Goal: Task Accomplishment & Management: Complete application form

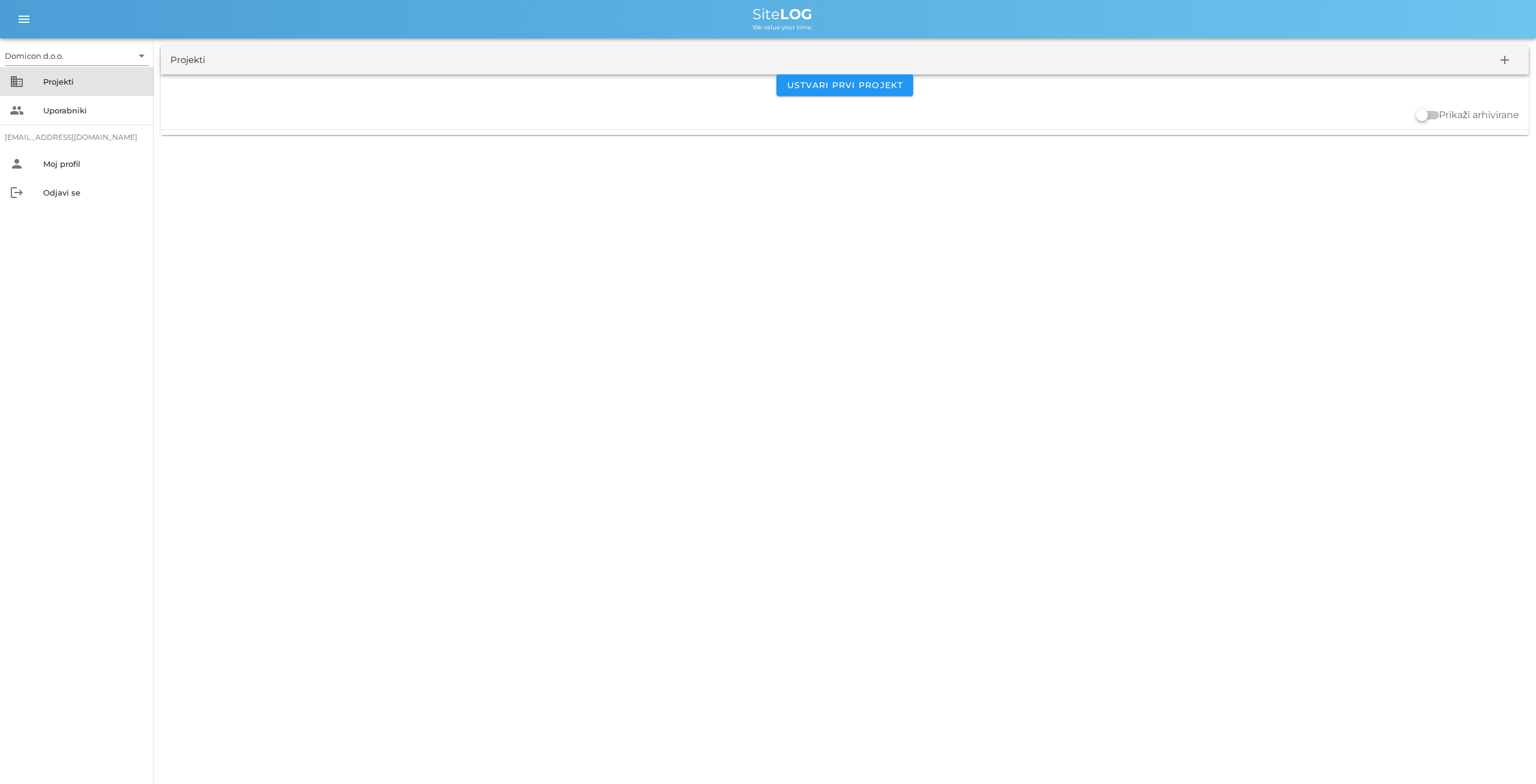
click at [62, 85] on div "Projekti" at bounding box center [93, 81] width 101 height 9
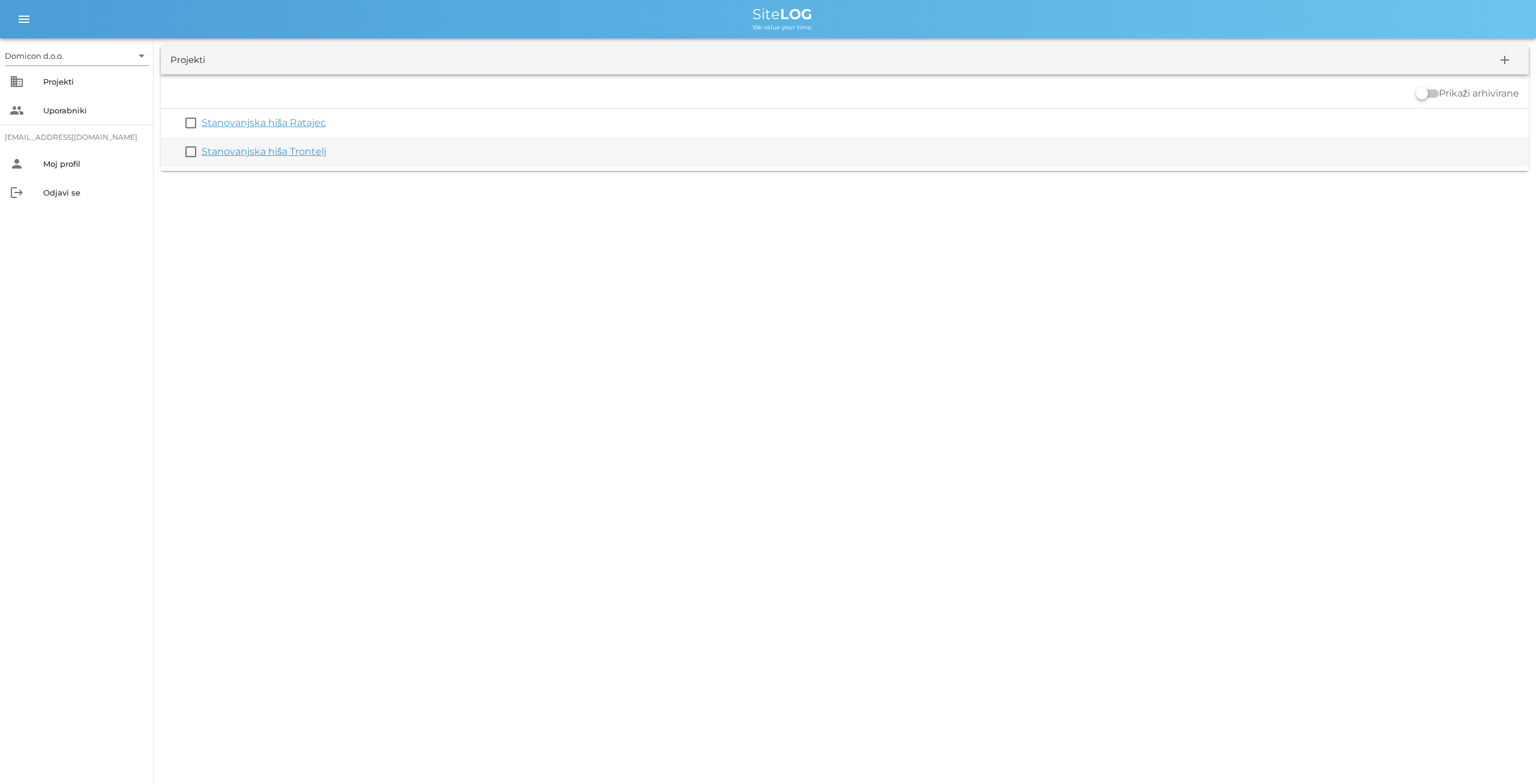
click at [261, 148] on link "Stanovanjska hiša Trontelj" at bounding box center [264, 151] width 125 height 12
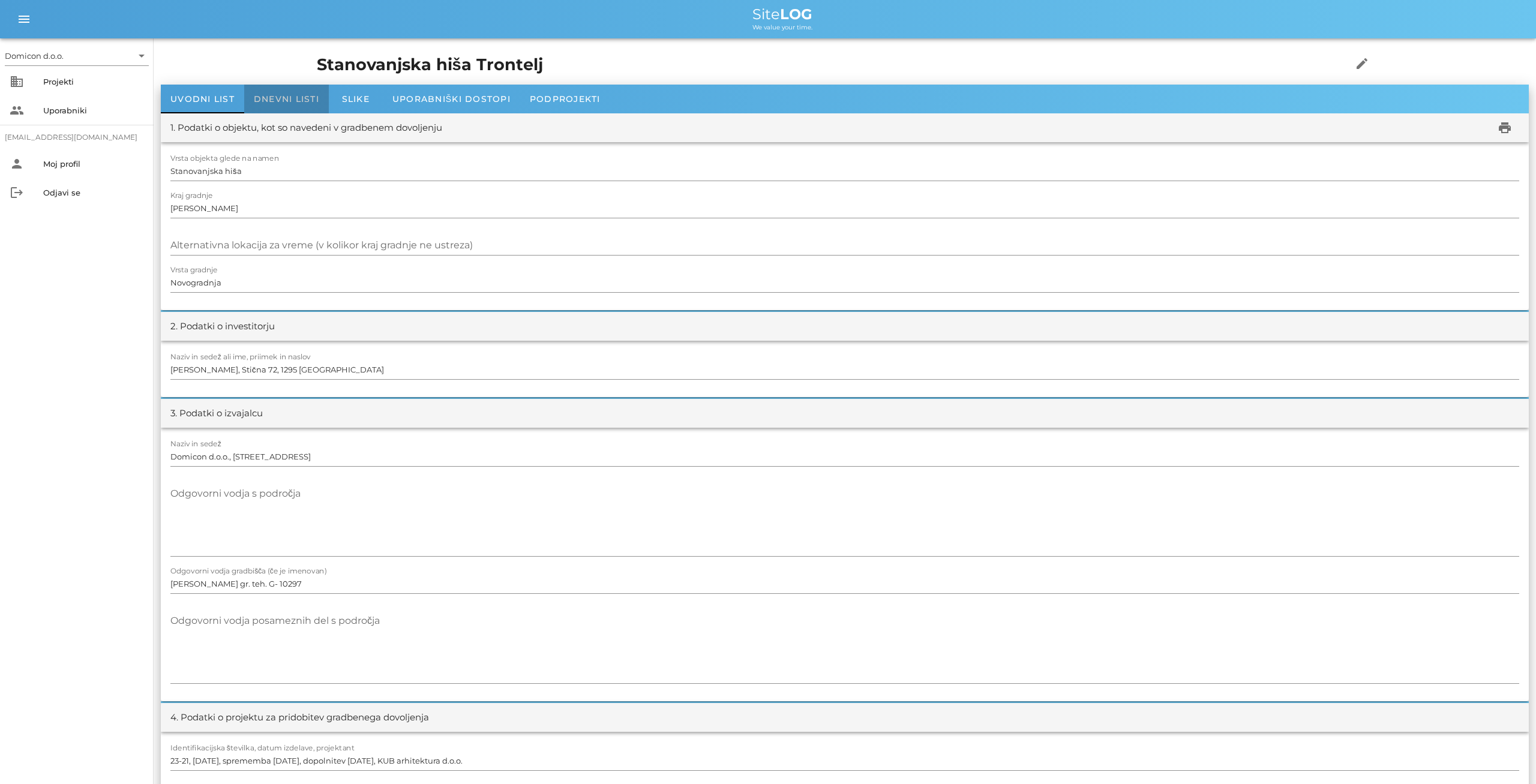
click at [252, 94] on div "Dnevni listi" at bounding box center [286, 99] width 85 height 29
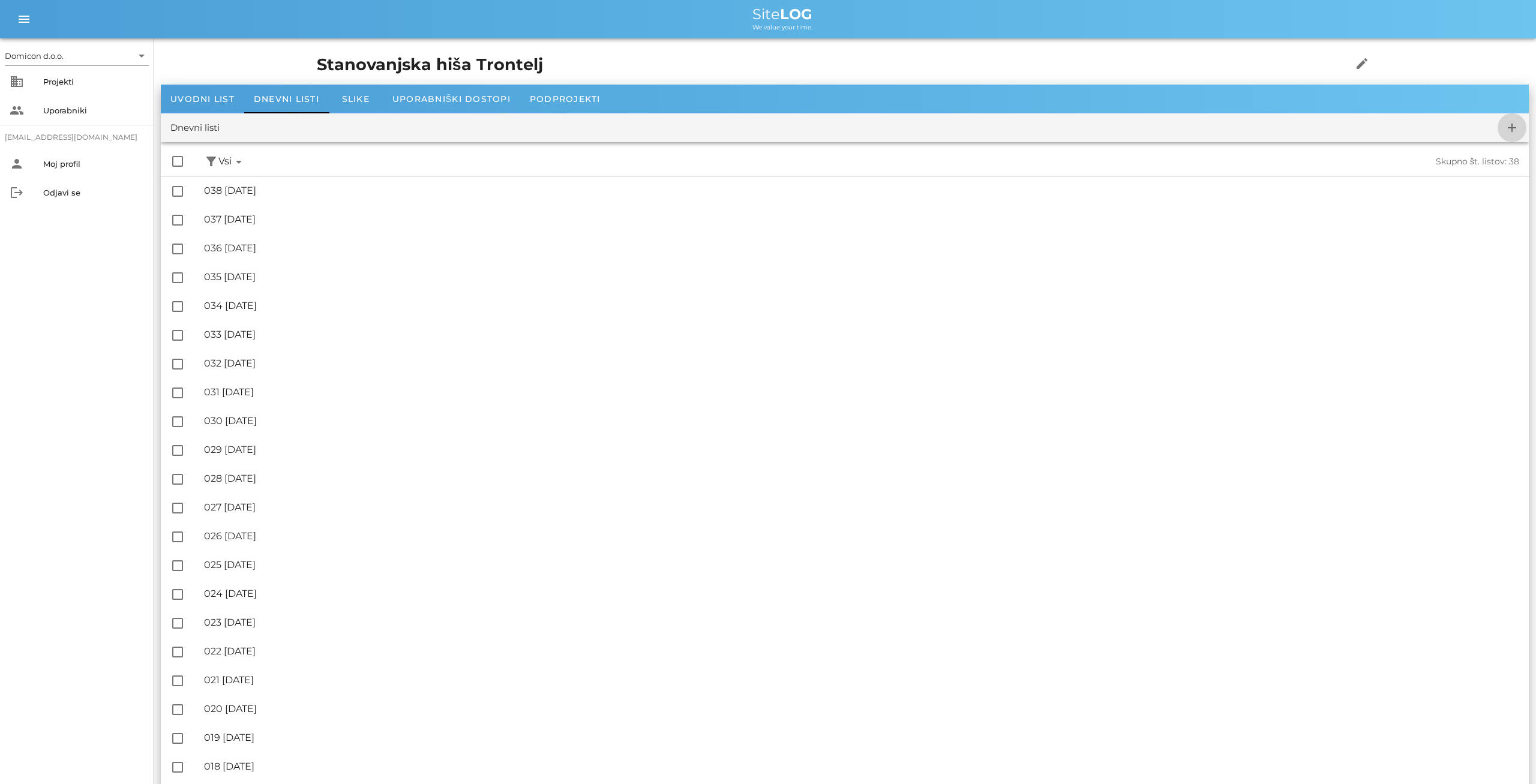
click at [1513, 124] on icon "add" at bounding box center [1512, 128] width 14 height 14
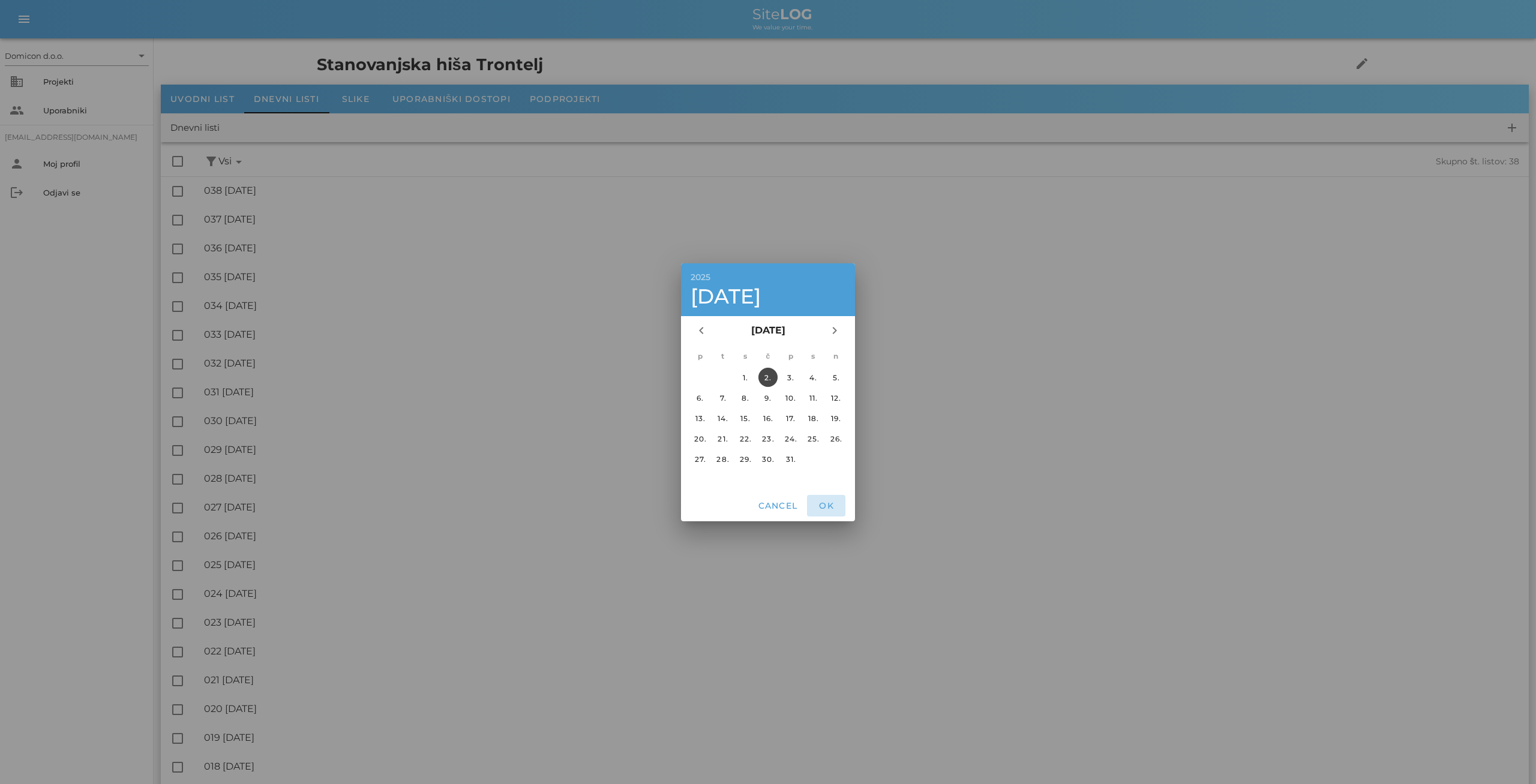
click at [826, 508] on span "OK" at bounding box center [826, 506] width 29 height 11
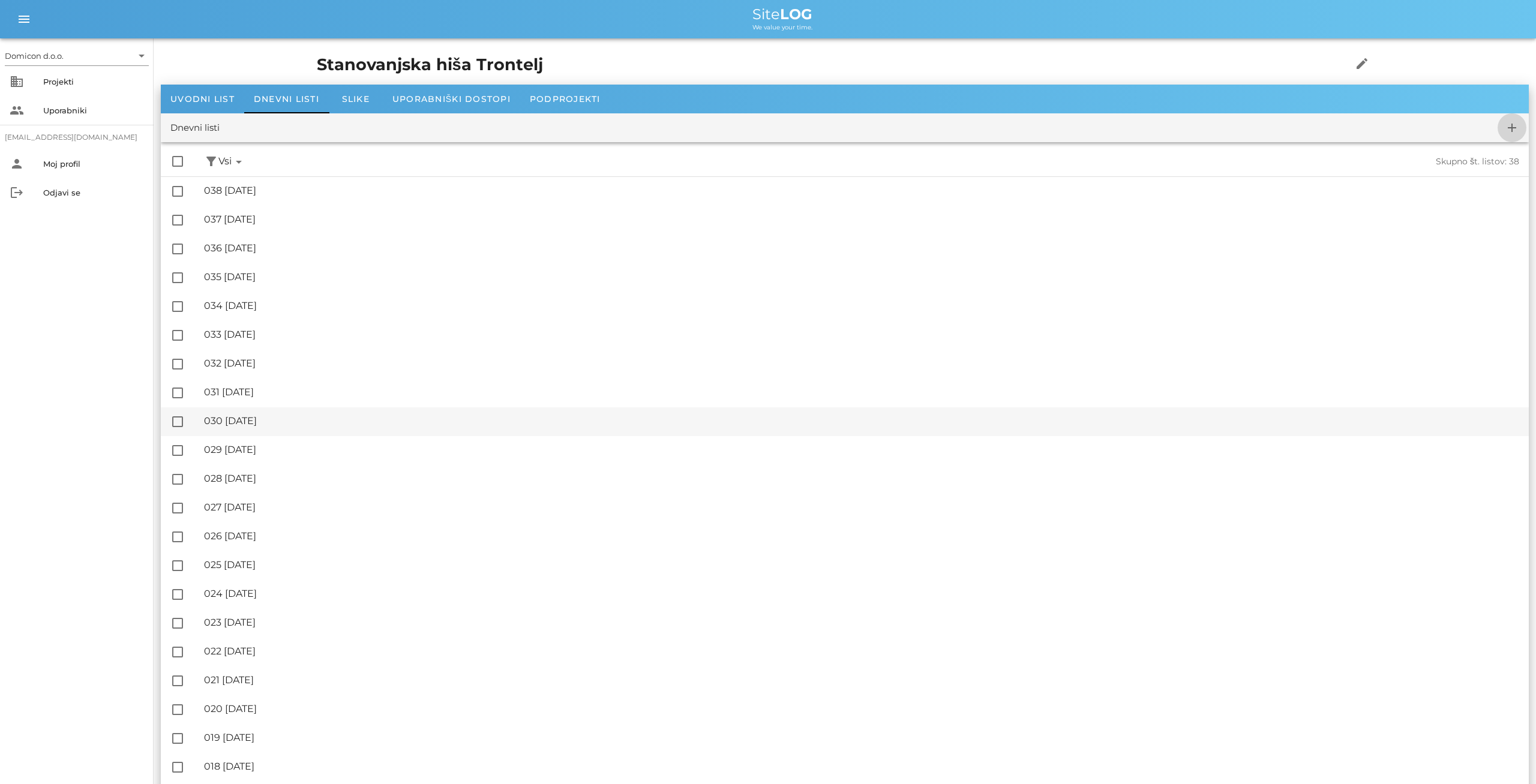
checkbox input "false"
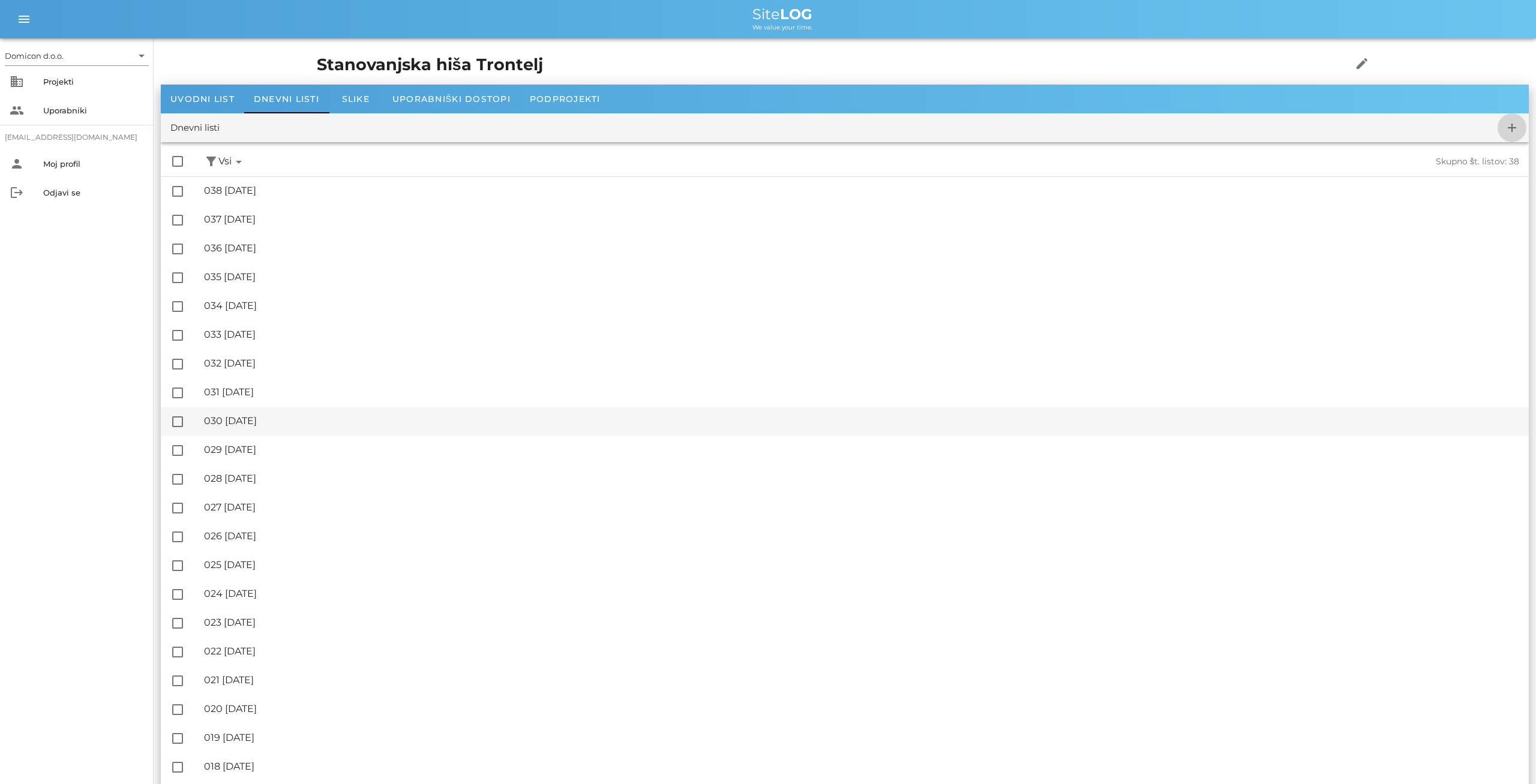
checkbox input "false"
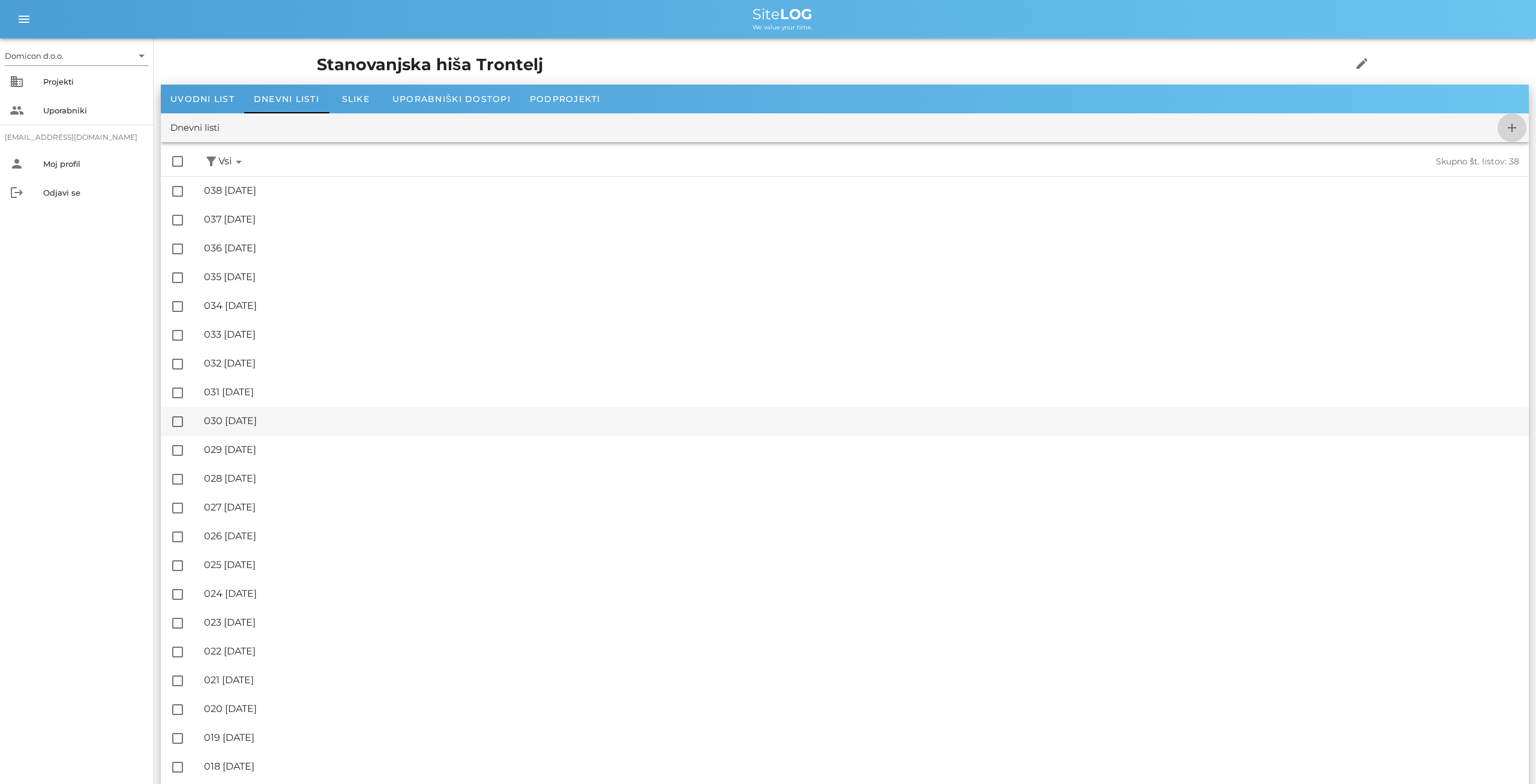
checkbox input "false"
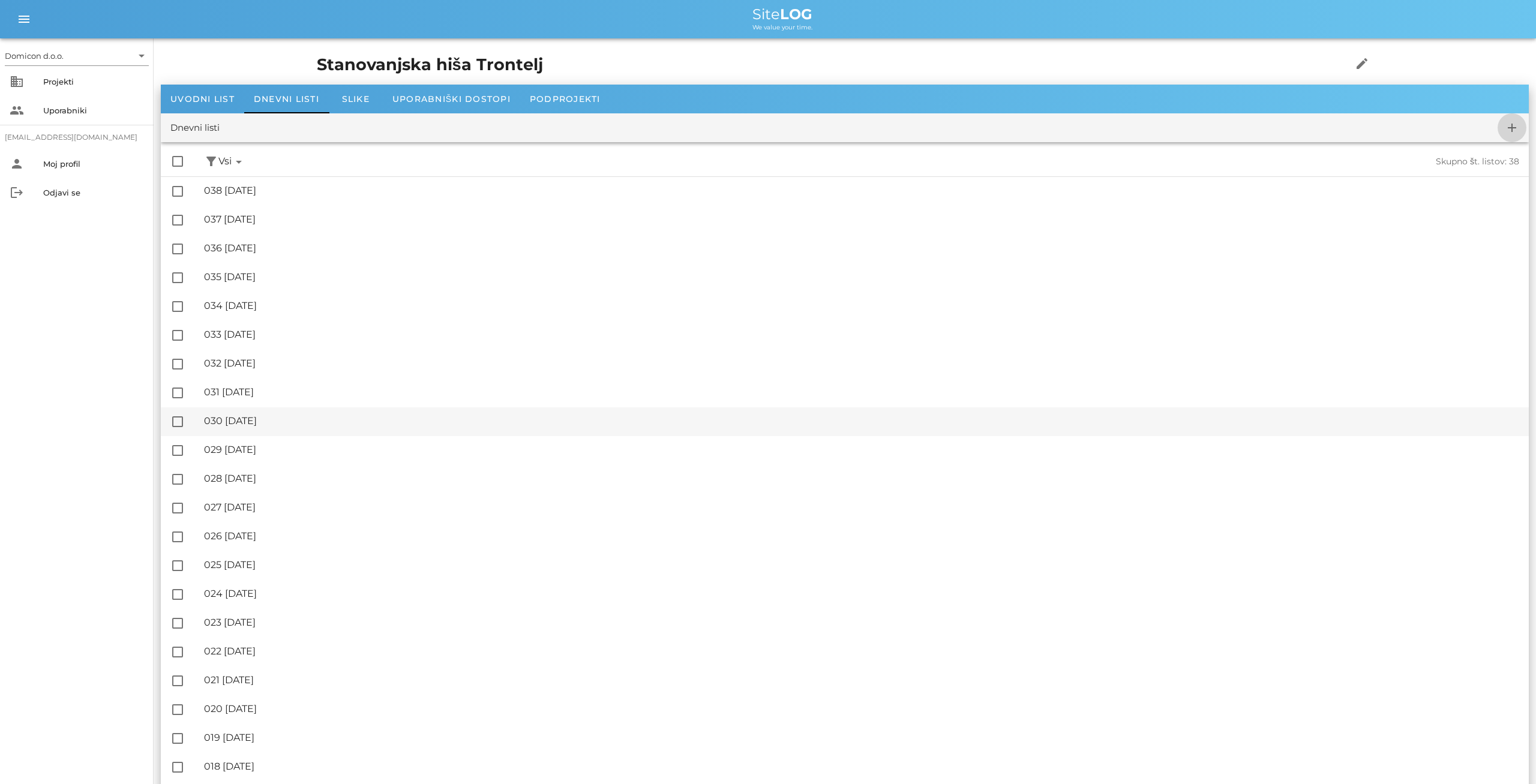
checkbox input "false"
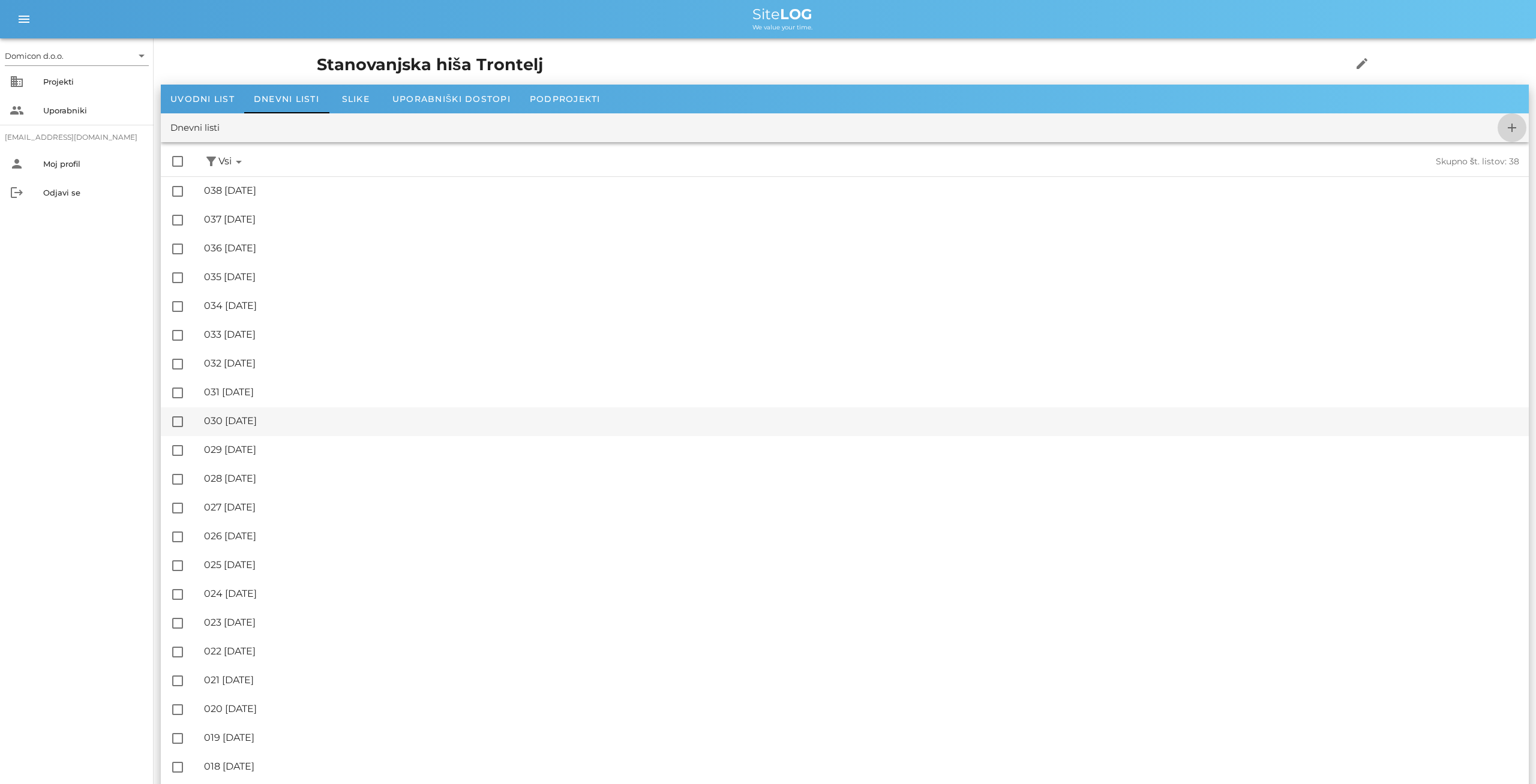
checkbox input "false"
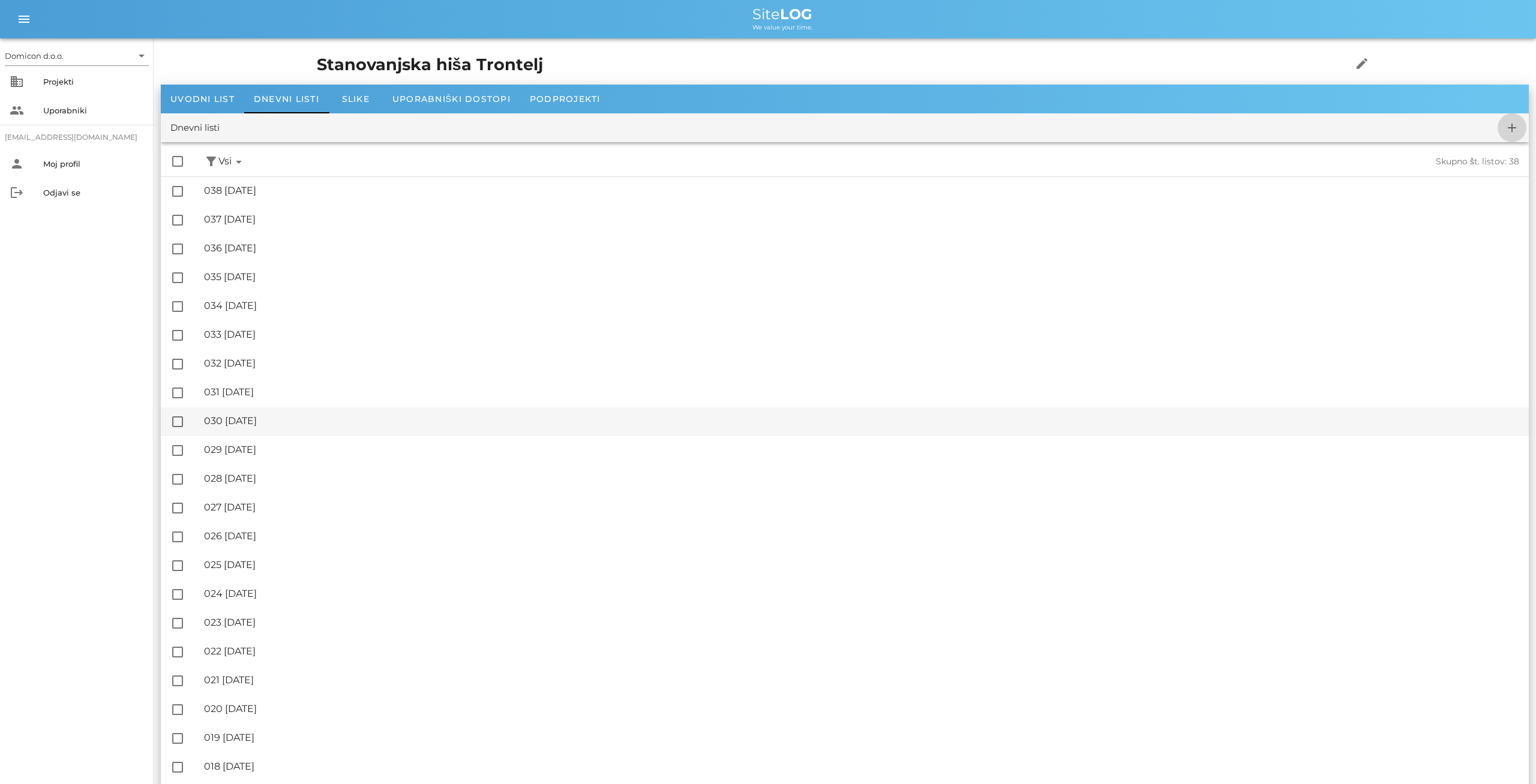
checkbox input "false"
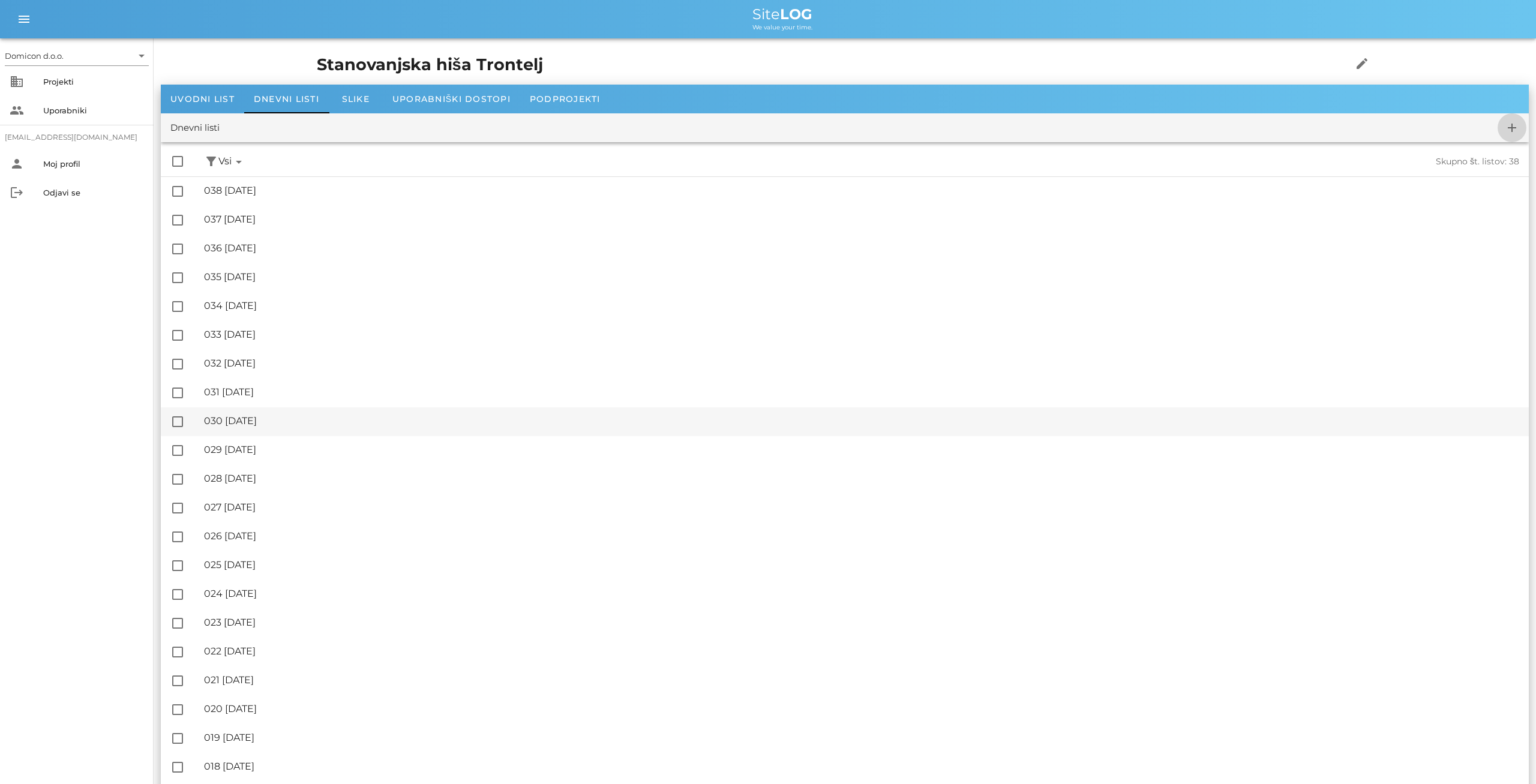
checkbox input "false"
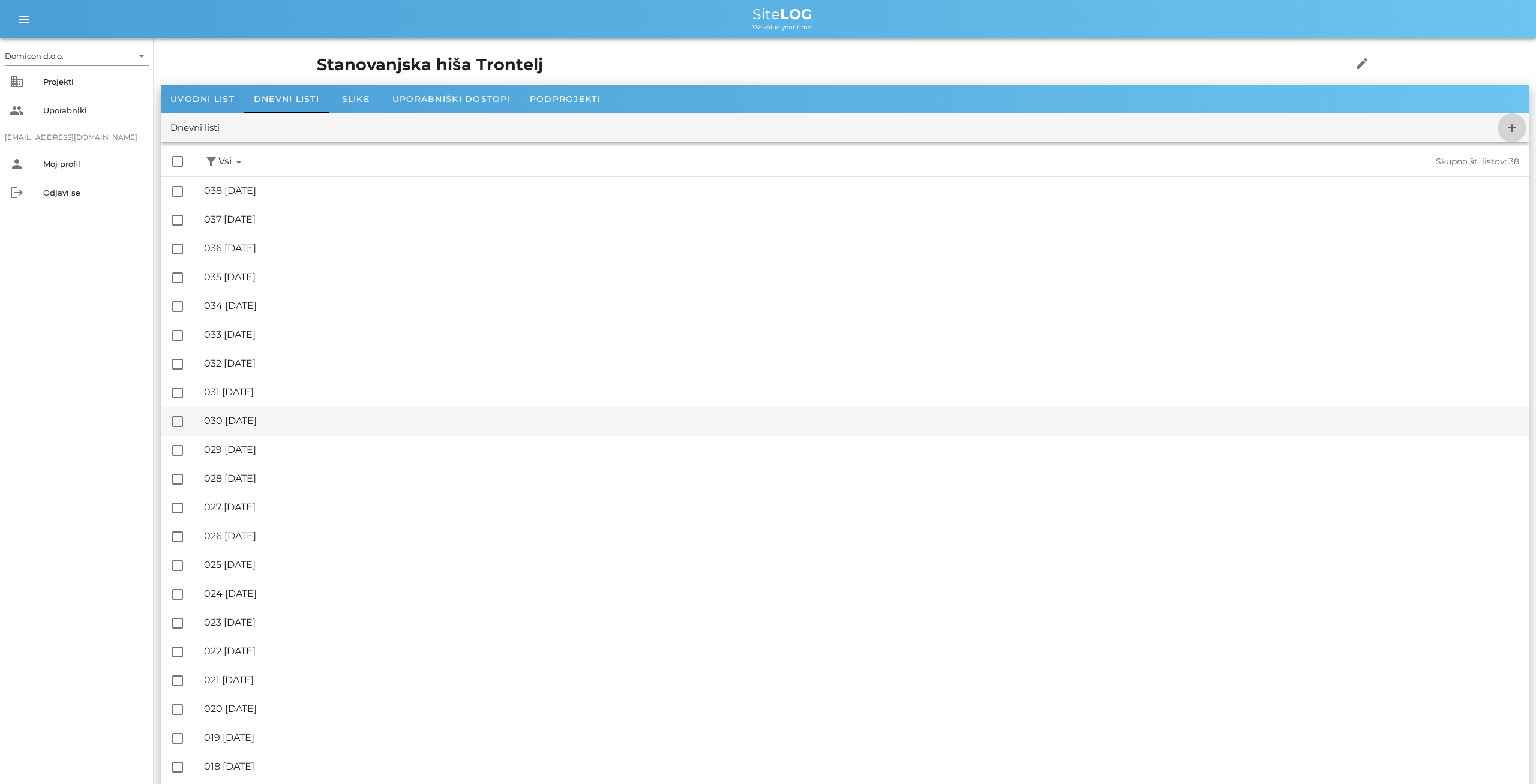
checkbox input "false"
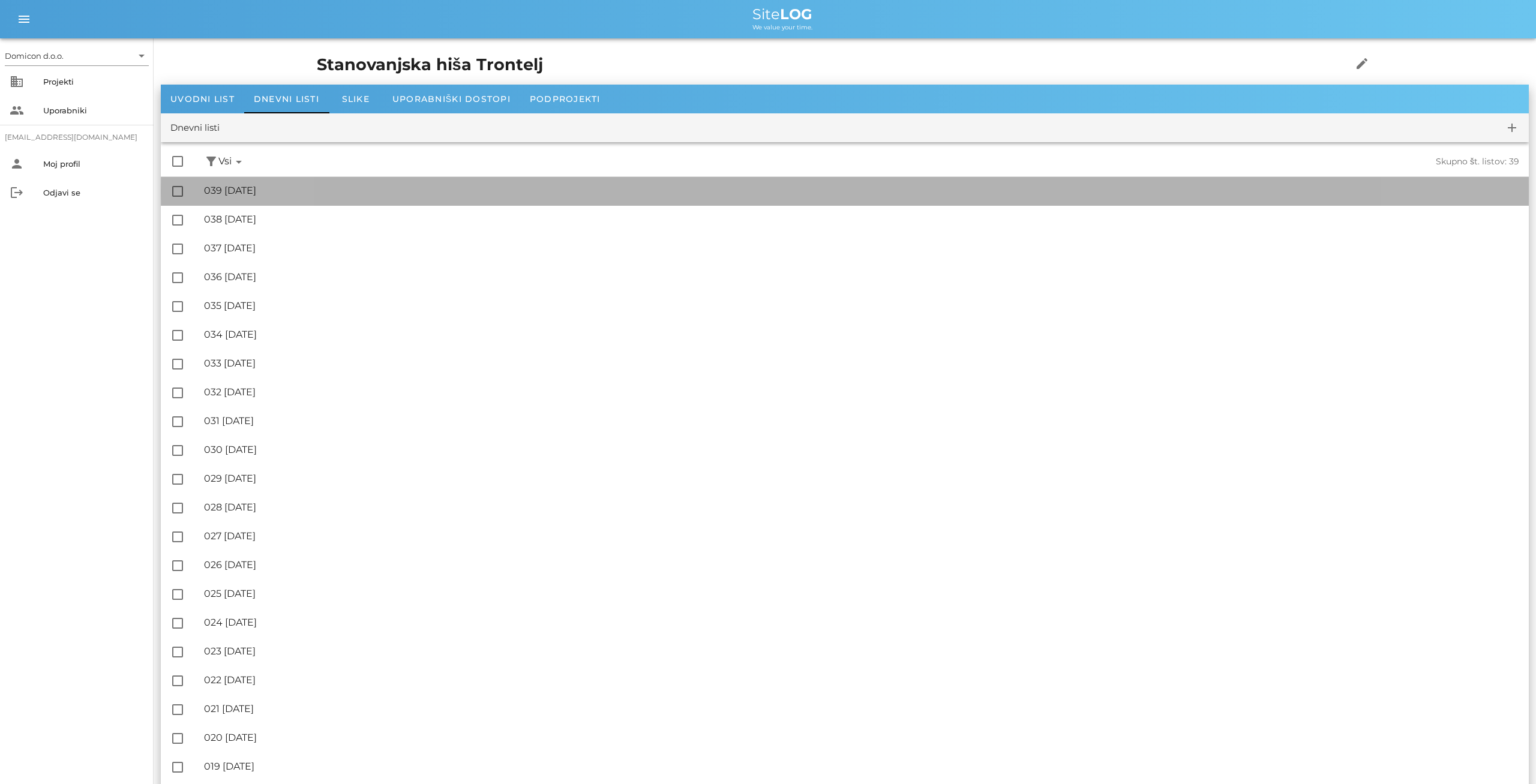
click at [282, 194] on div "🔏 039 [DATE]" at bounding box center [862, 190] width 1315 height 12
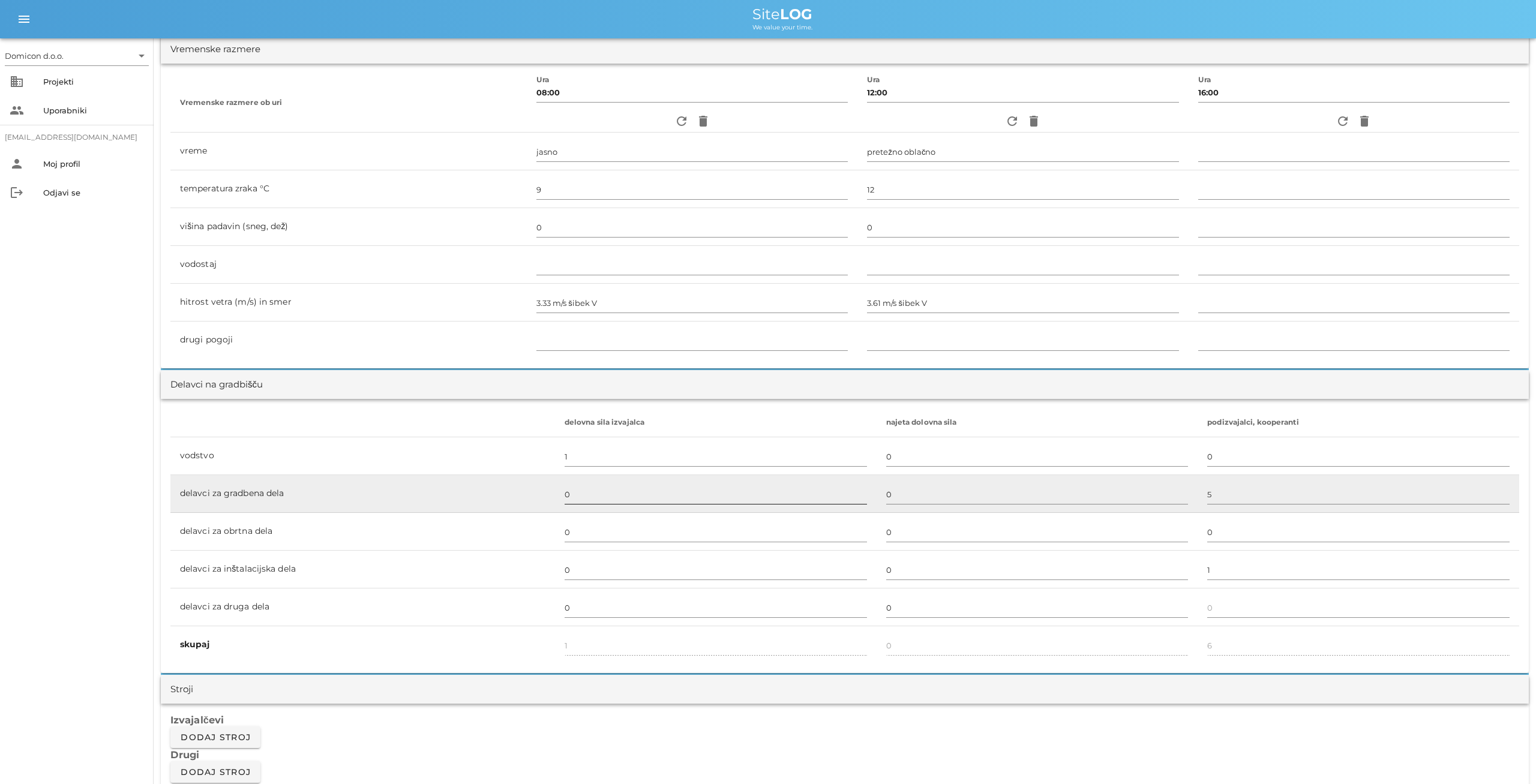
scroll to position [437, 0]
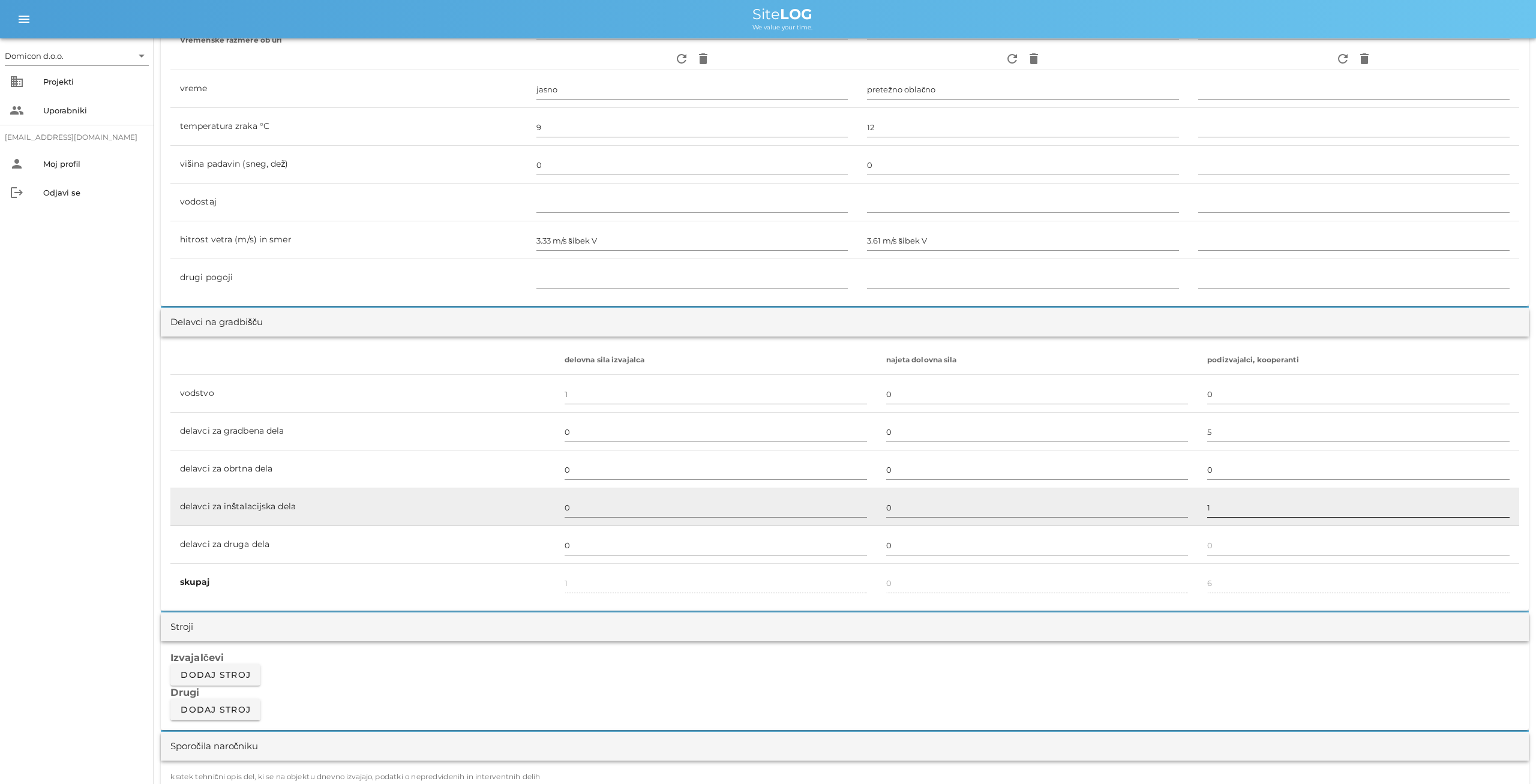
click at [1207, 510] on input "1" at bounding box center [1358, 507] width 302 height 20
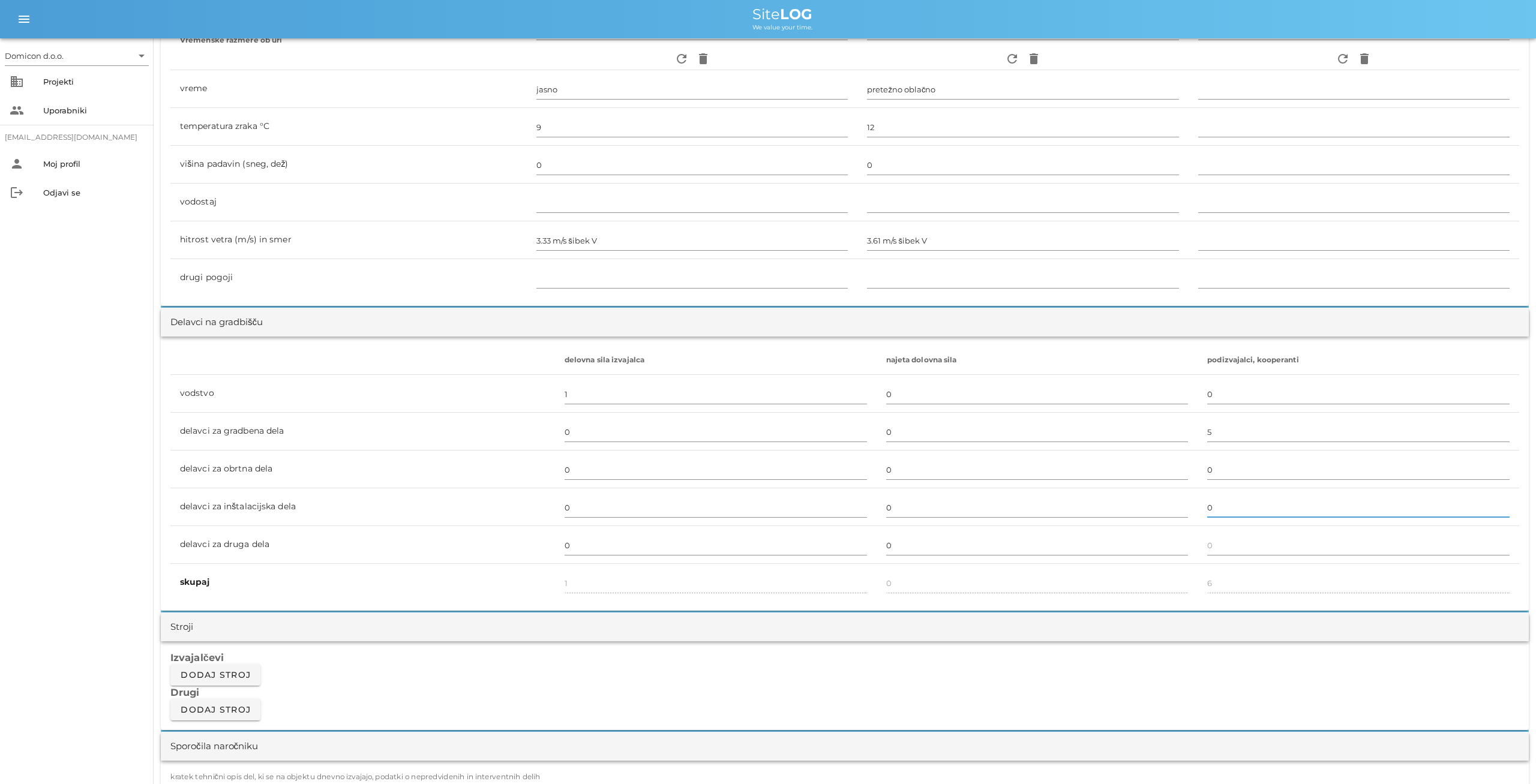
type input "0"
type input "5"
click at [610, 675] on div "Izvajalčevi Dodaj stroj Drugi Dodaj stroj" at bounding box center [845, 685] width 1368 height 88
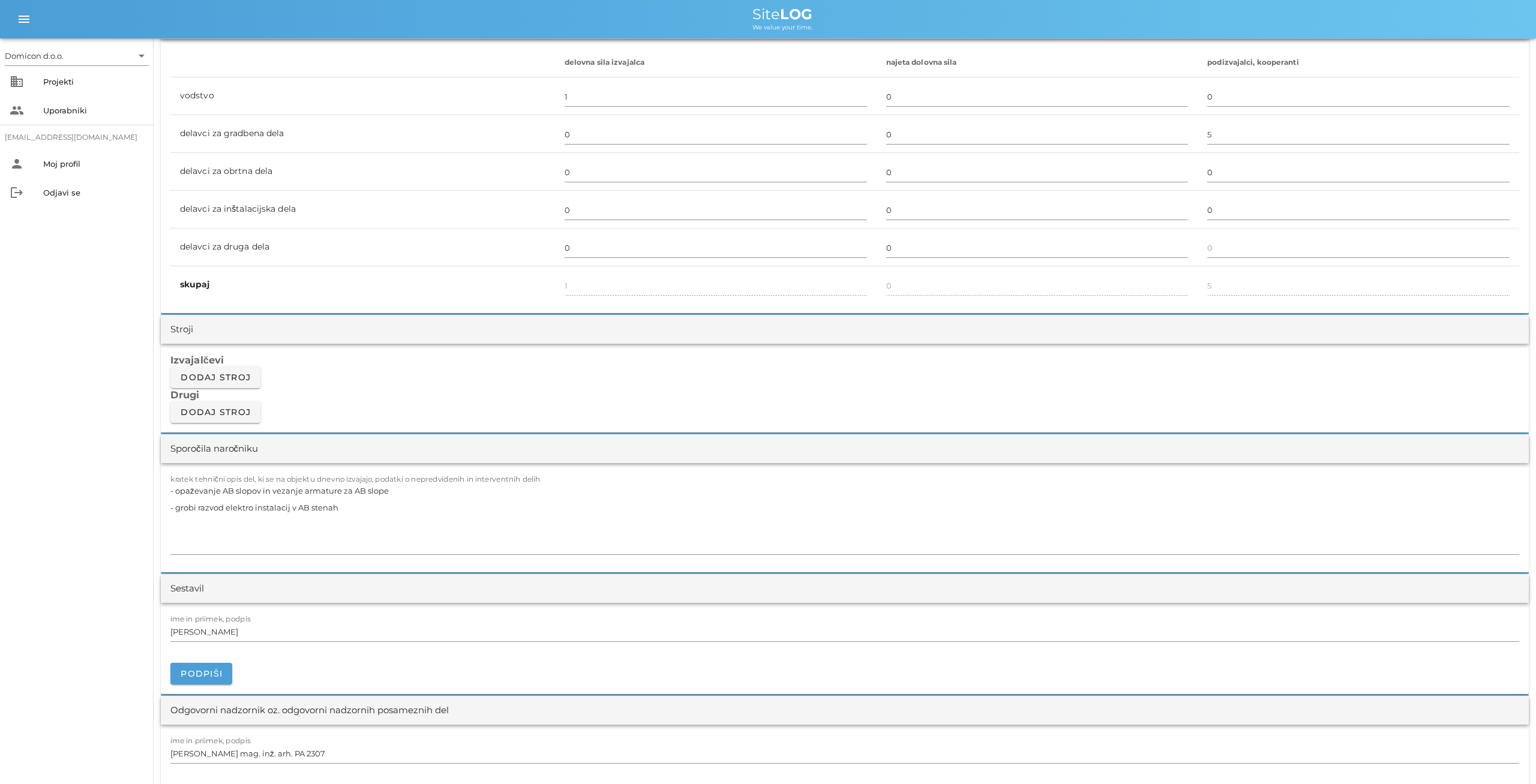
scroll to position [749, 0]
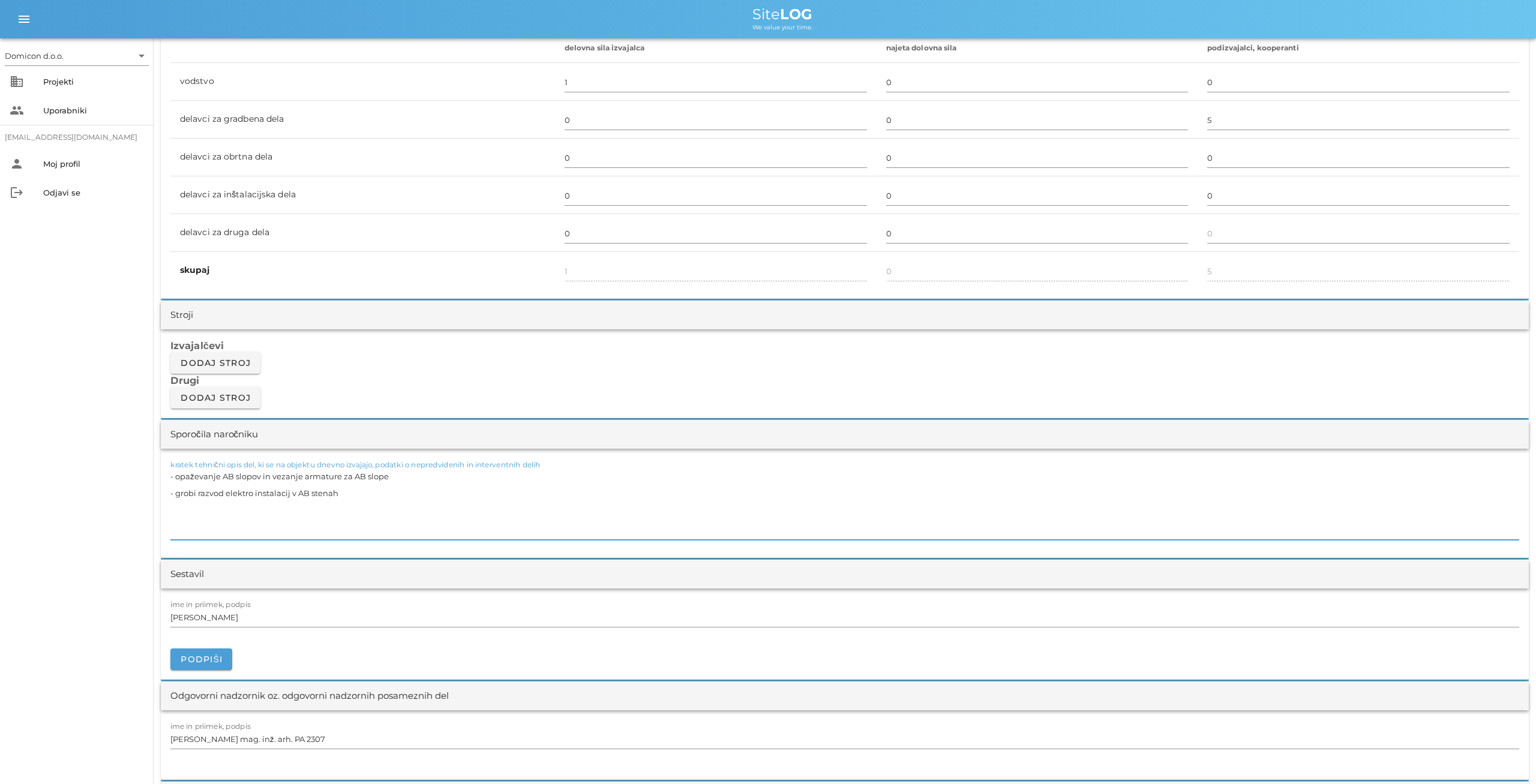
click at [393, 475] on textarea "- opaževanje AB slopov in vezanje armature za AB slope - grobi razvod elektro i…" at bounding box center [845, 504] width 1349 height 72
click at [272, 475] on textarea "- opaževanje AB slopov in vezanje armature za AB slope - grobi razvod elektro i…" at bounding box center [845, 504] width 1349 height 72
click at [400, 474] on textarea "- opaževanje AB slopov, vezanje armature za AB slope - grobi razvod elektro ins…" at bounding box center [845, 504] width 1349 height 72
click at [341, 494] on textarea "- opaževanje AB slopov, vezanje armature za AB slope in betoniranje AB slopov -…" at bounding box center [845, 504] width 1349 height 72
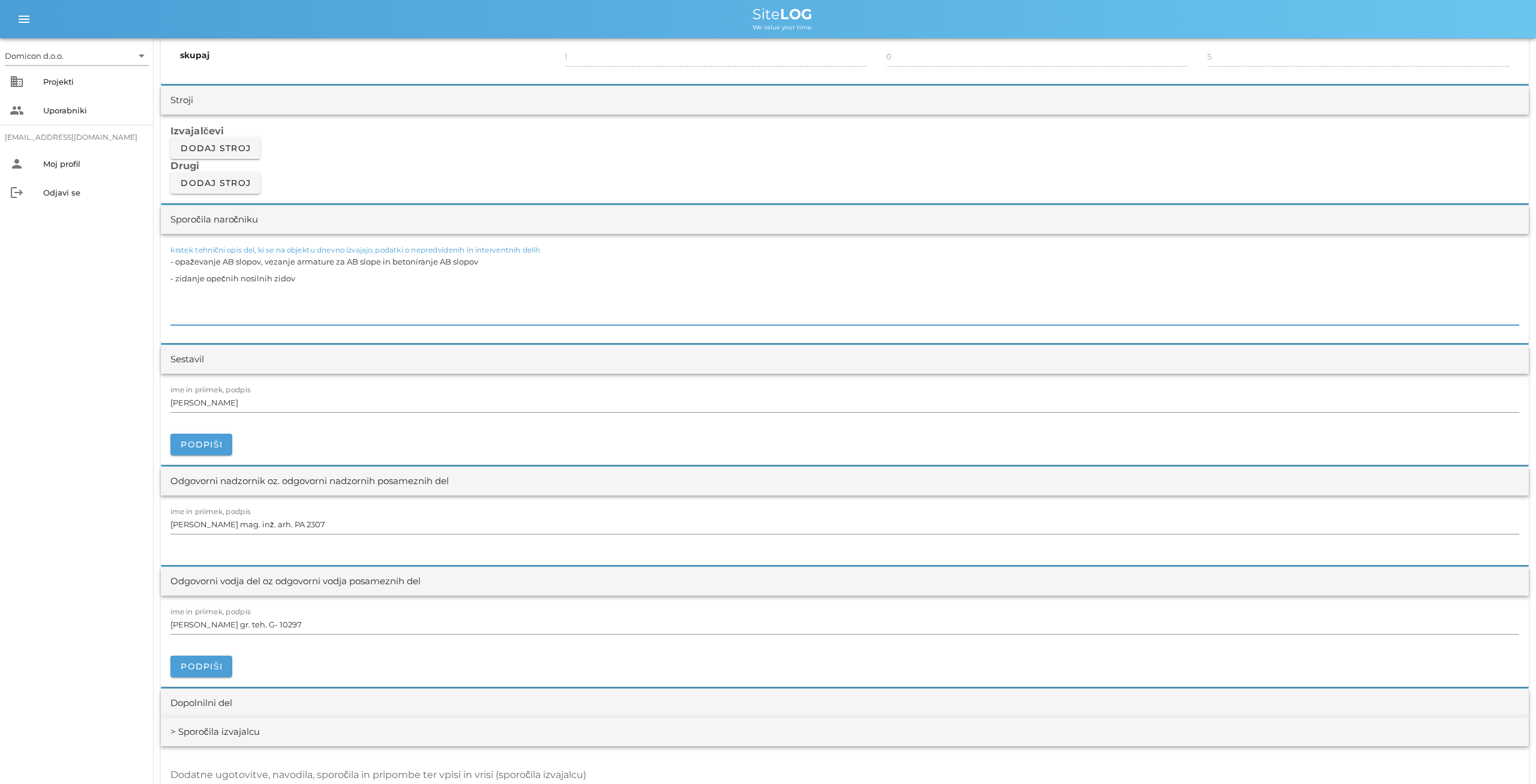
scroll to position [0, 0]
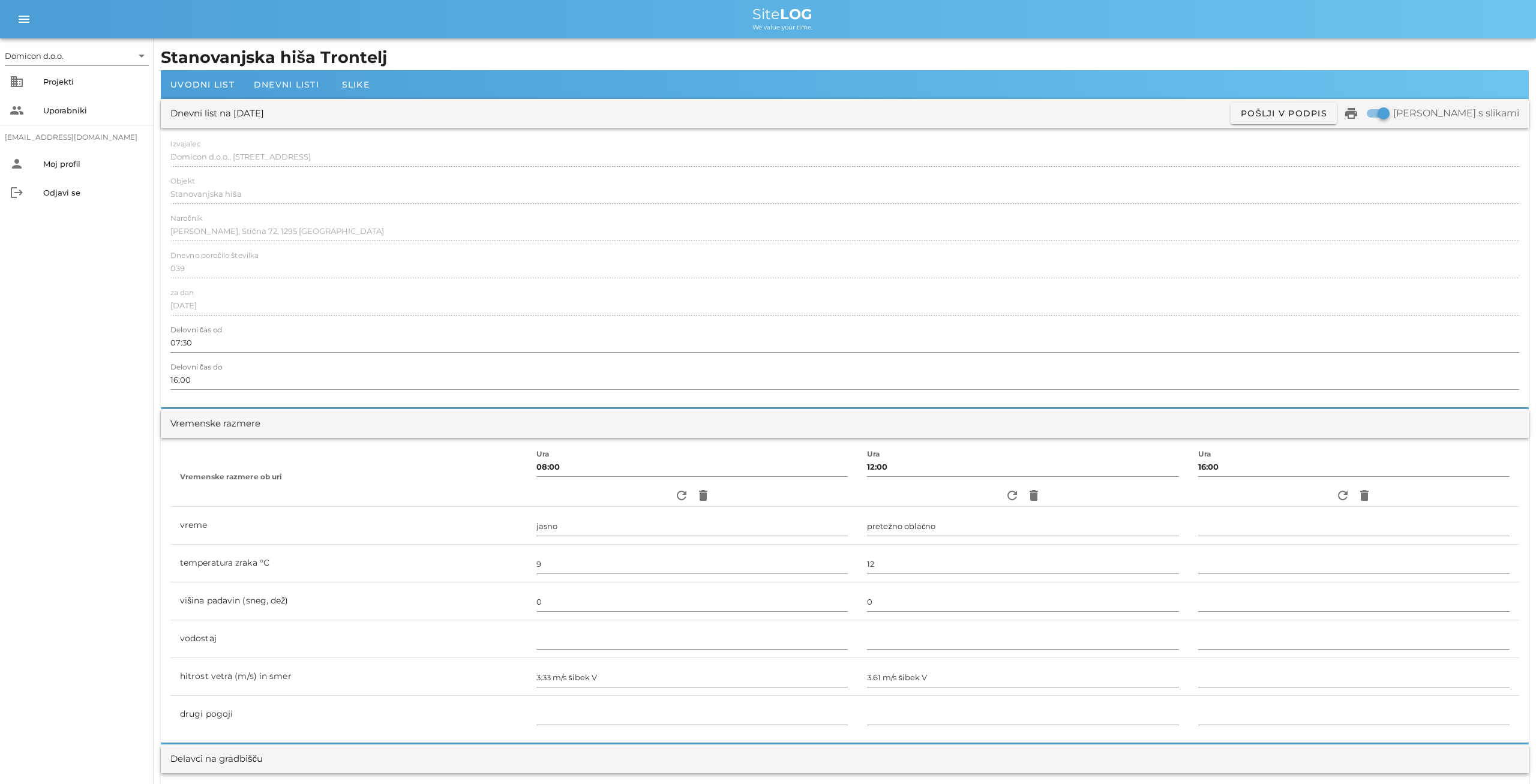
type textarea "- opaževanje AB slopov, vezanje armature za AB slope in betoniranje AB slopov -…"
click at [272, 79] on div "Dnevni listi" at bounding box center [286, 85] width 85 height 29
